Goal: Information Seeking & Learning: Find specific fact

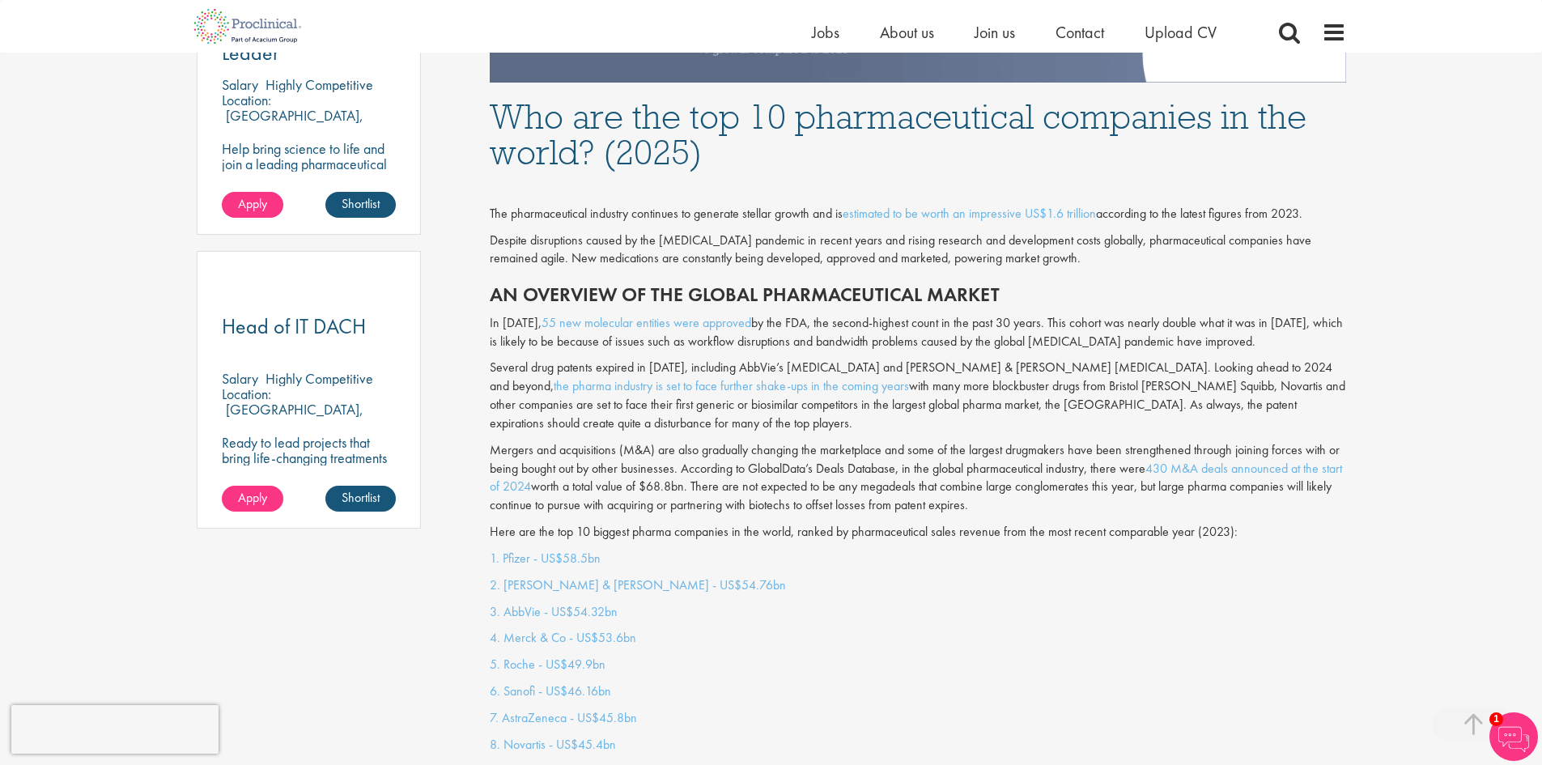
scroll to position [1053, 0]
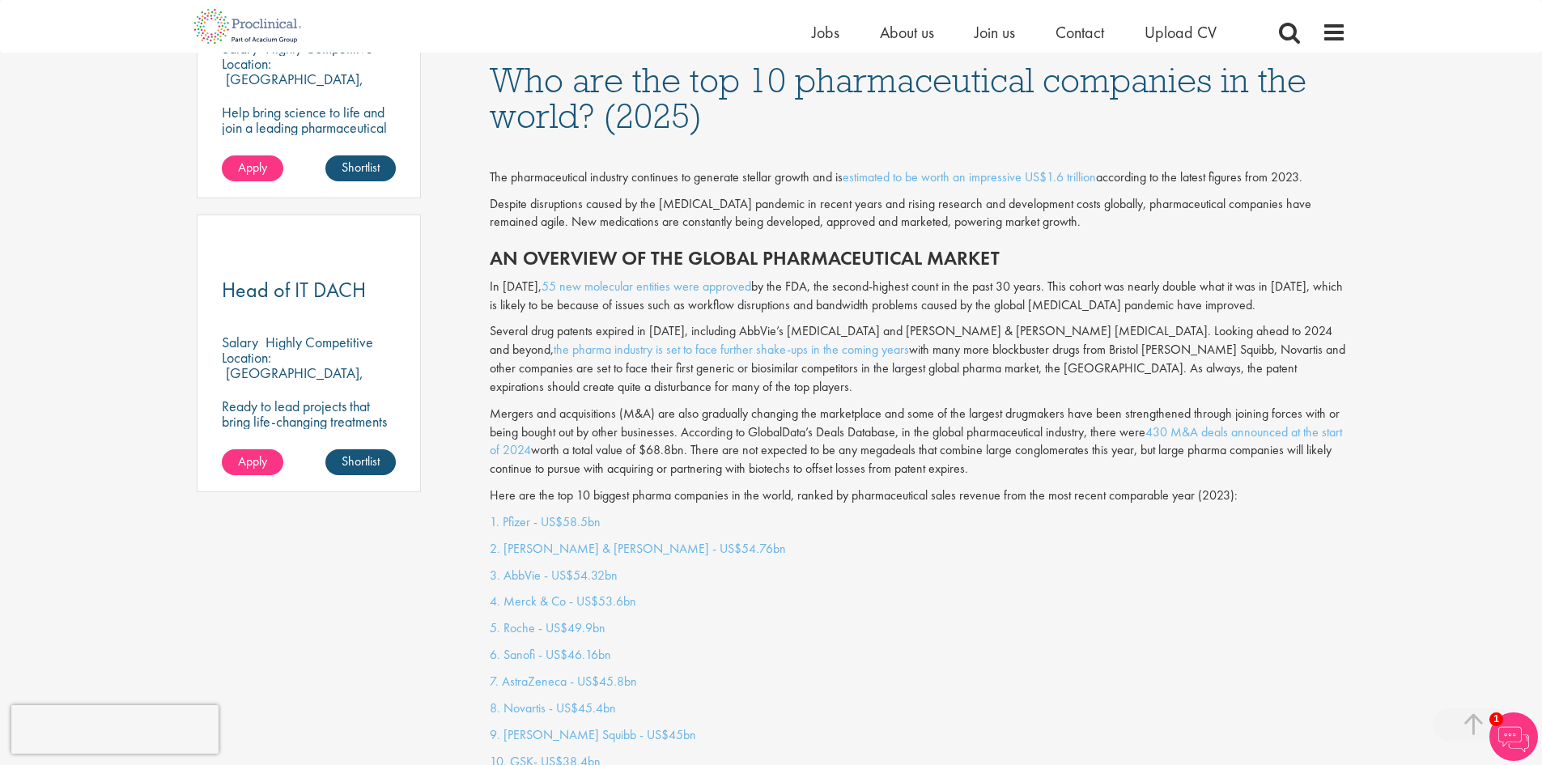
click at [544, 513] on link "1. Pfizer - US$58.5bn" at bounding box center [545, 521] width 111 height 17
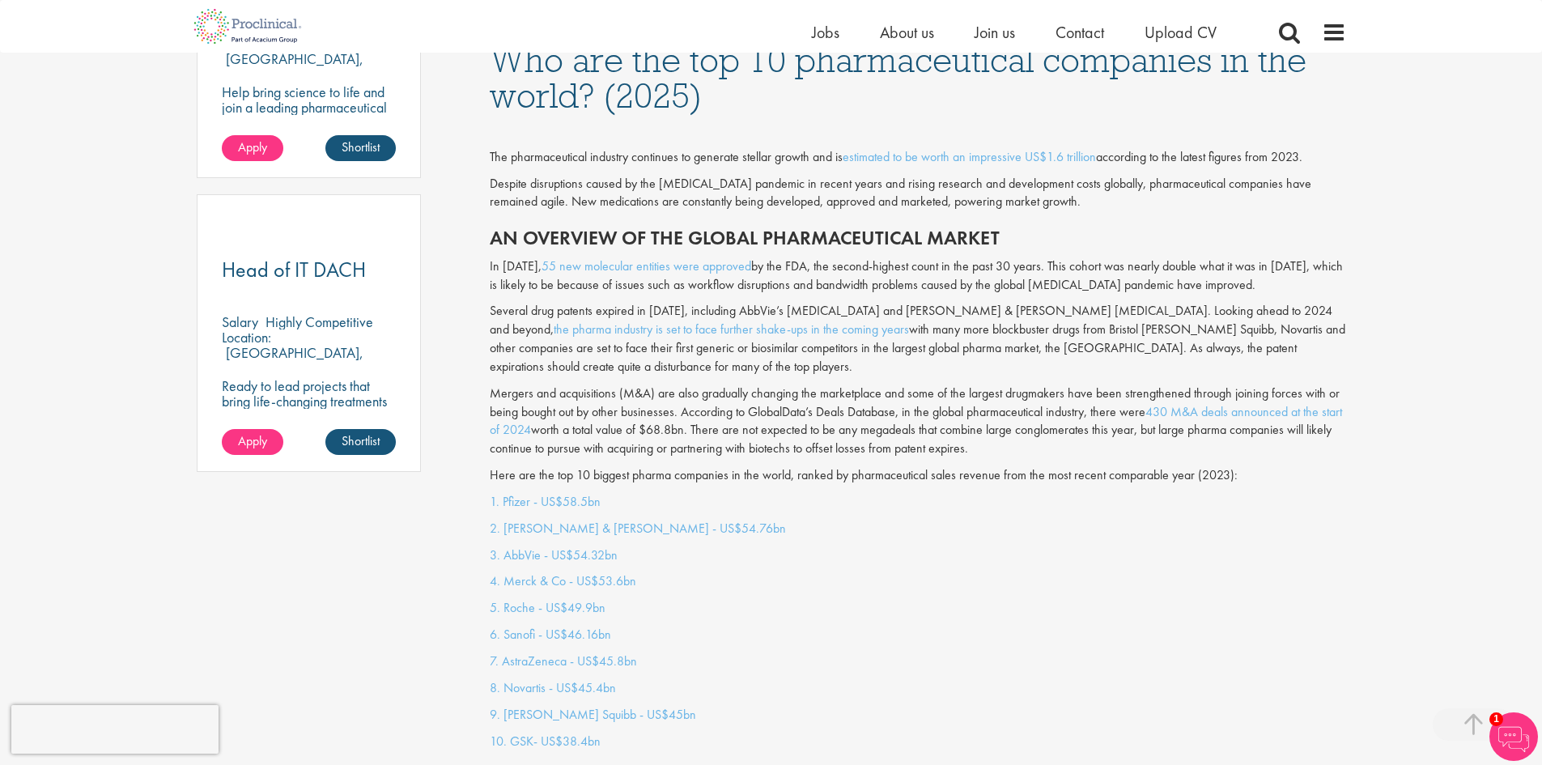
scroll to position [1295, 0]
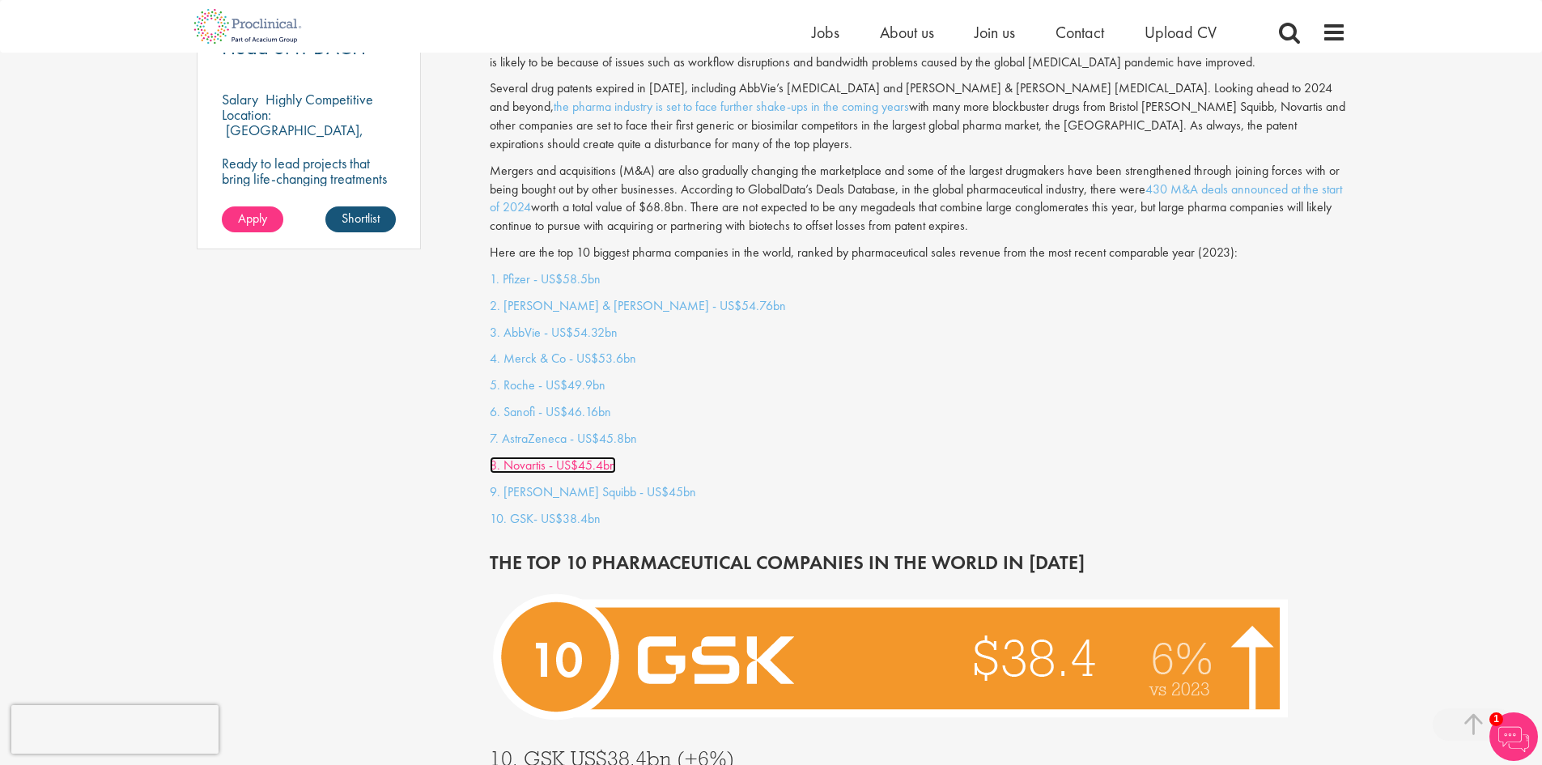
click at [525, 457] on link "8. Novartis - US$45.4bn" at bounding box center [553, 465] width 126 height 17
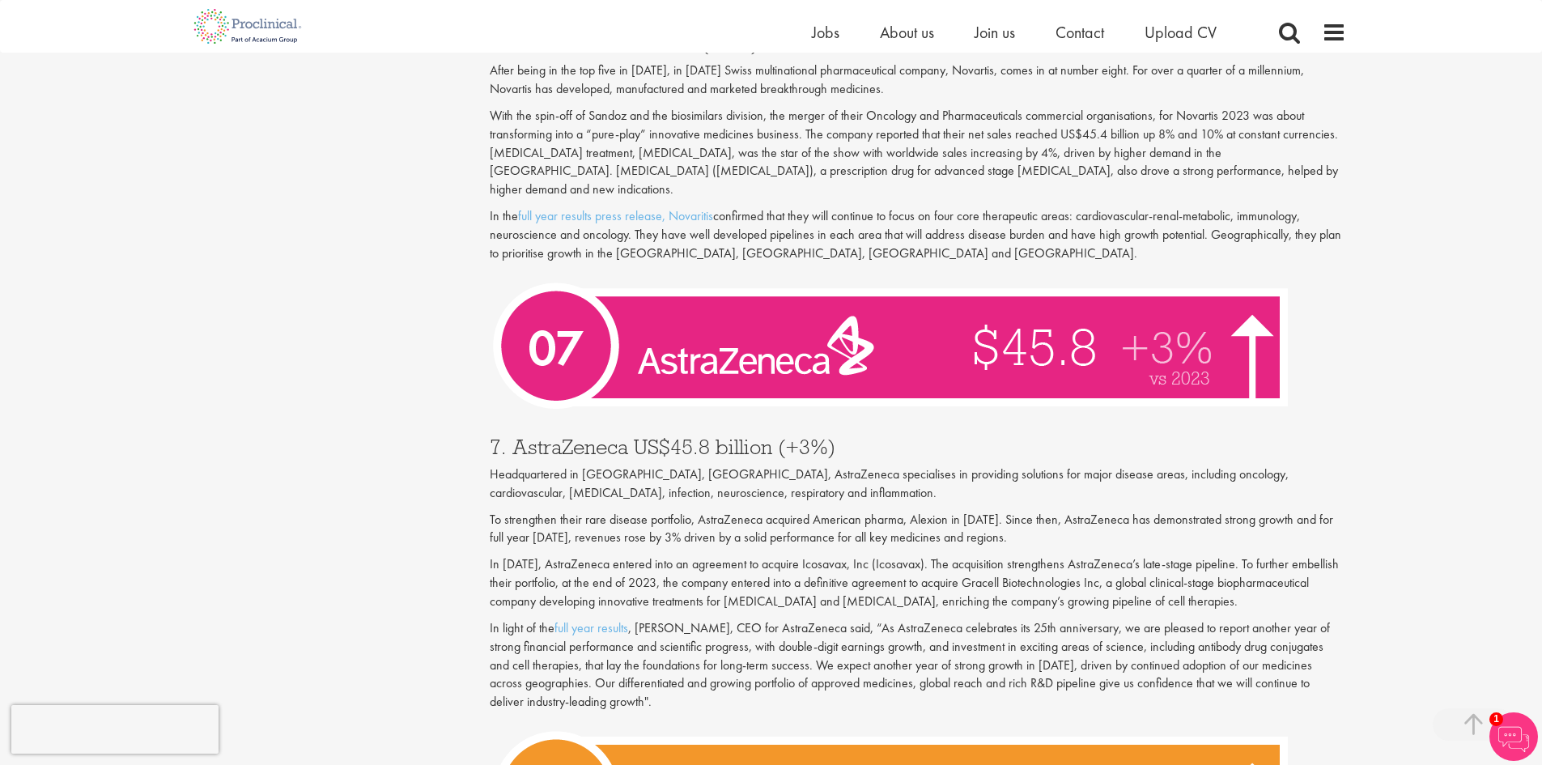
scroll to position [2642, 0]
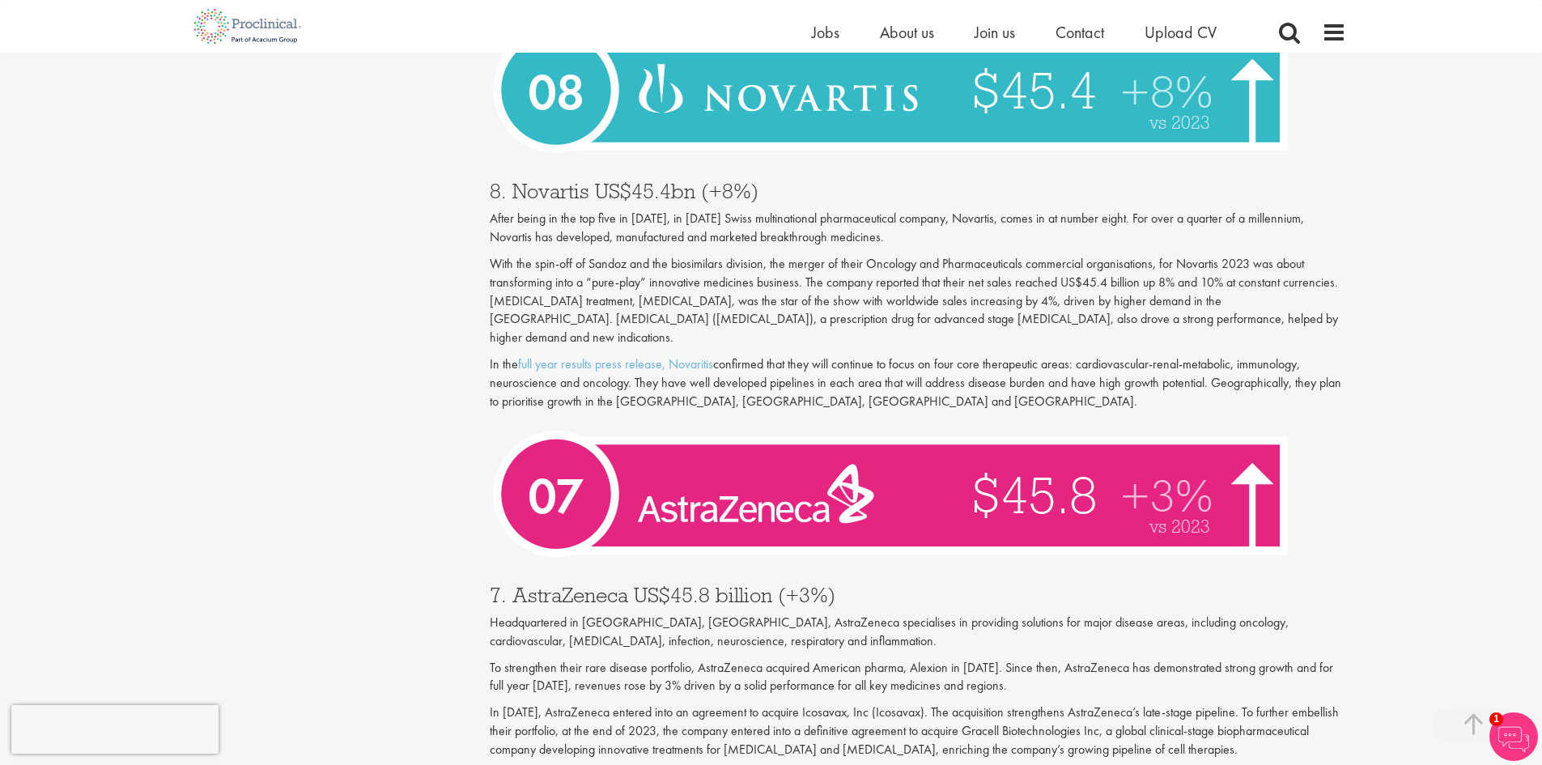
click at [521, 181] on h3 "8. Novartis US$45.4bn (+8%)" at bounding box center [918, 191] width 857 height 21
drag, startPoint x: 512, startPoint y: 167, endPoint x: 587, endPoint y: 173, distance: 74.8
click at [587, 181] on h3 "8. Novartis US$45.4bn (+8%)" at bounding box center [918, 191] width 857 height 21
copy h3 "Novartis"
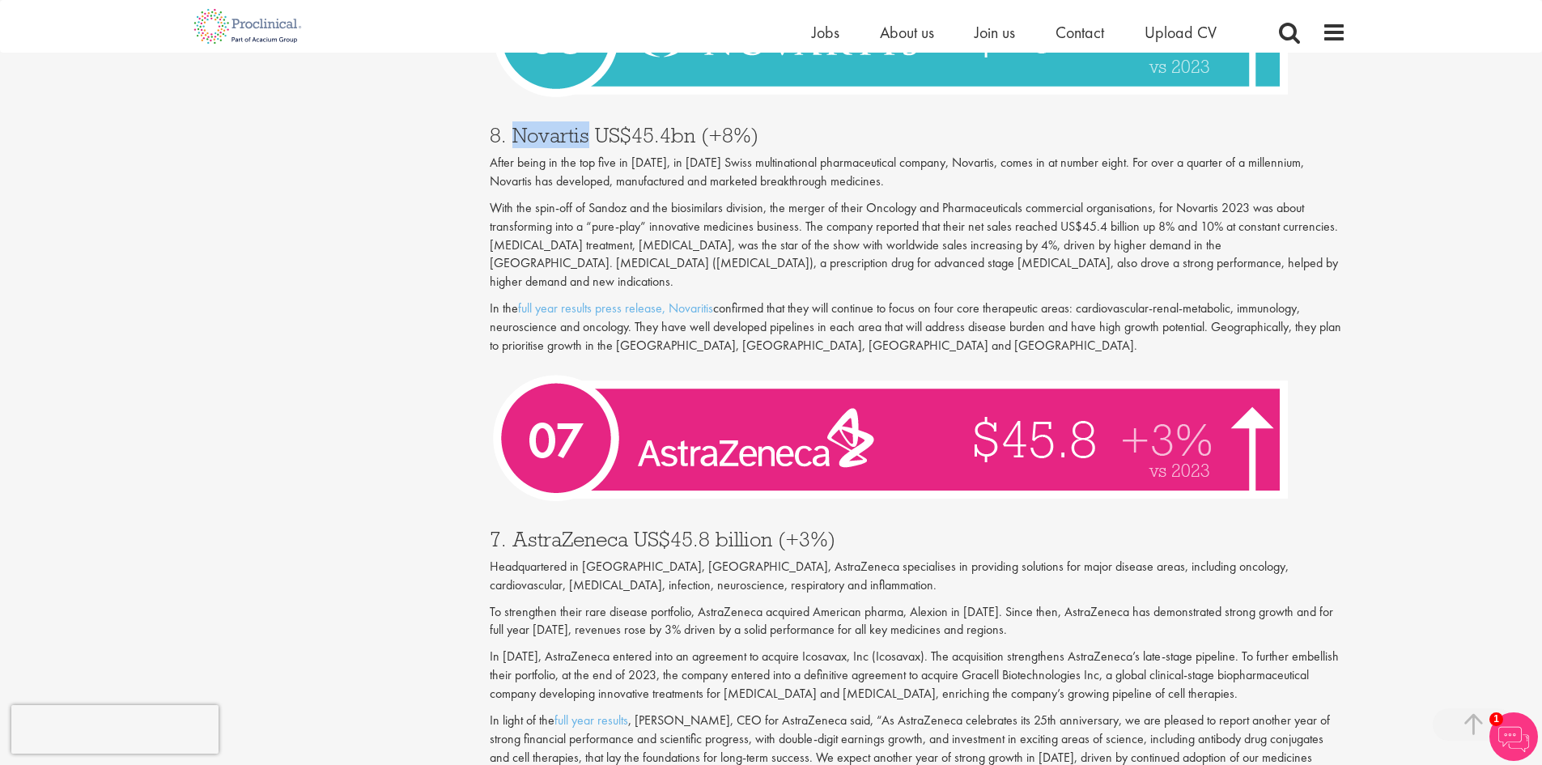
scroll to position [2480, 0]
